Goal: Transaction & Acquisition: Purchase product/service

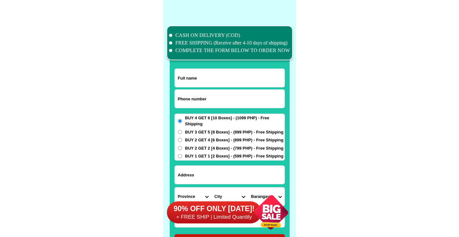
scroll to position [4904, 0]
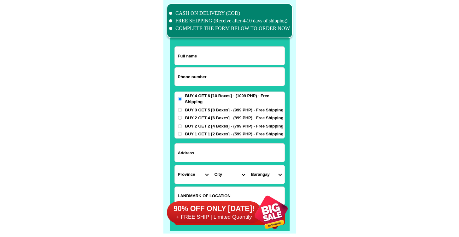
click at [229, 74] on input "Input phone_number" at bounding box center [230, 77] width 110 height 18
paste input "09335221470"
type input "09335221470"
click at [228, 71] on input "09335221470" at bounding box center [230, 77] width 110 height 18
click at [233, 57] on input "Input full_name" at bounding box center [230, 56] width 110 height 18
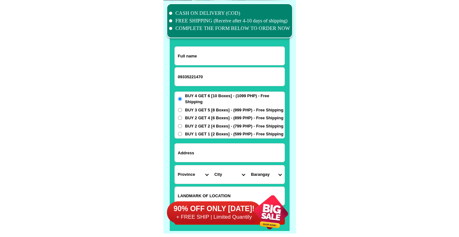
paste input "[EMAIL_ADDRESS][DOMAIN_NAME]"
type input "[EMAIL_ADDRESS][DOMAIN_NAME]"
click at [224, 168] on select "City" at bounding box center [229, 174] width 37 height 18
click at [232, 151] on input "Input address" at bounding box center [230, 153] width 110 height 18
paste input "Brgy paraiso tarlac city"
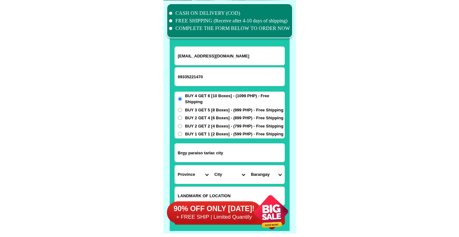
type input "Brgy paraiso tarlac city"
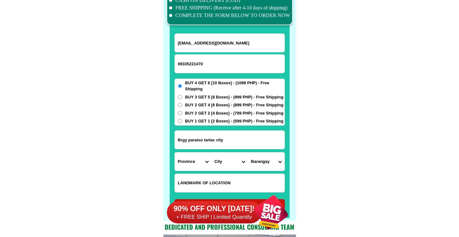
scroll to position [4920, 0]
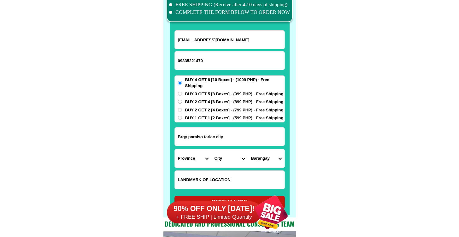
click at [214, 176] on input "Input LANDMARKOFLOCATION" at bounding box center [230, 180] width 110 height 18
paste input "[PERSON_NAME][GEOGRAPHIC_DATA] of [GEOGRAPHIC_DATA]"
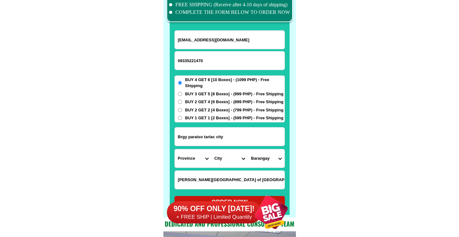
type input "[PERSON_NAME][GEOGRAPHIC_DATA] of [GEOGRAPHIC_DATA]"
click at [201, 156] on select "Province [GEOGRAPHIC_DATA] [GEOGRAPHIC_DATA] [GEOGRAPHIC_DATA] [GEOGRAPHIC_DATA…" at bounding box center [193, 158] width 37 height 18
select select "63_225"
click at [175, 149] on select "Province [GEOGRAPHIC_DATA] [GEOGRAPHIC_DATA] [GEOGRAPHIC_DATA] [GEOGRAPHIC_DATA…" at bounding box center [193, 158] width 37 height 18
click at [226, 152] on select "City" at bounding box center [229, 158] width 37 height 18
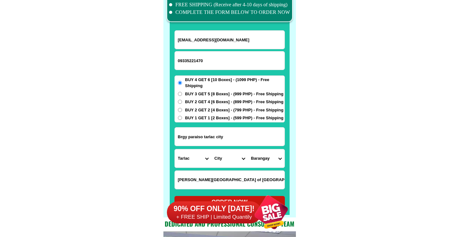
click at [227, 154] on select "City Anao Bamban Camiling Capas Gerona Mayantoc [PERSON_NAME] Paniqui [PERSON_N…" at bounding box center [229, 158] width 37 height 18
select select "63_2256220"
click at [211, 149] on select "City Anao Bamban Camiling Capas Gerona Mayantoc [PERSON_NAME] Paniqui [PERSON_N…" at bounding box center [229, 158] width 37 height 18
click at [272, 155] on select "Barangay Aguso [GEOGRAPHIC_DATA][PERSON_NAME] Amucao [GEOGRAPHIC_DATA] [GEOGRAP…" at bounding box center [266, 158] width 37 height 18
select select "63_22562208829"
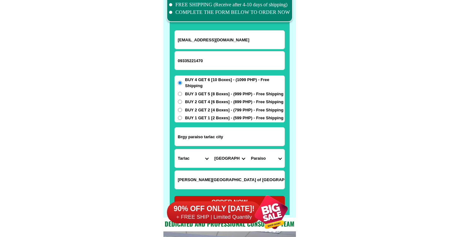
click at [248, 149] on select "Barangay Aguso [GEOGRAPHIC_DATA][PERSON_NAME] Amucao [GEOGRAPHIC_DATA] [GEOGRAP…" at bounding box center [266, 158] width 37 height 18
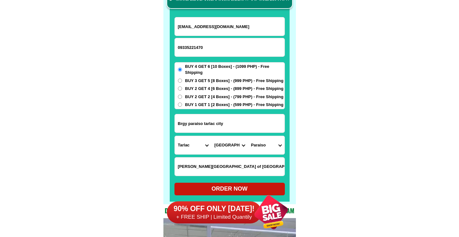
scroll to position [4935, 0]
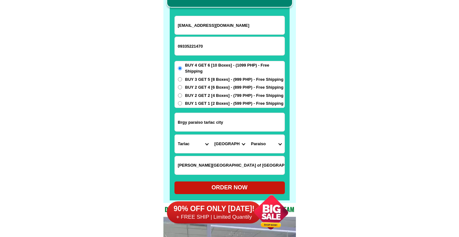
click at [234, 176] on form "[EMAIL_ADDRESS][DOMAIN_NAME] 09335221470 ORDER NOW [GEOGRAPHIC_DATA] [GEOGRAPHI…" at bounding box center [229, 105] width 110 height 178
click at [232, 181] on div "ORDER NOW" at bounding box center [229, 187] width 110 height 13
type input "[EMAIL_ADDRESS][DOMAIN_NAME]"
type input "[PERSON_NAME][GEOGRAPHIC_DATA] of [GEOGRAPHIC_DATA]"
radio input "true"
